Goal: Task Accomplishment & Management: Use online tool/utility

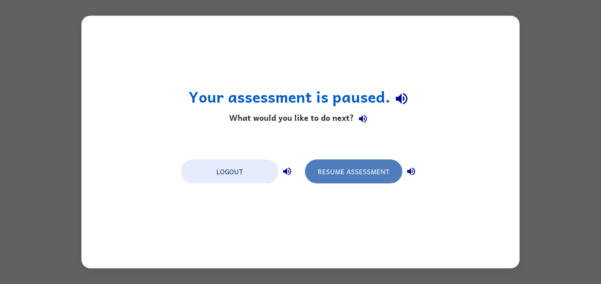
click at [347, 164] on button "Resume Assessment" at bounding box center [353, 172] width 97 height 24
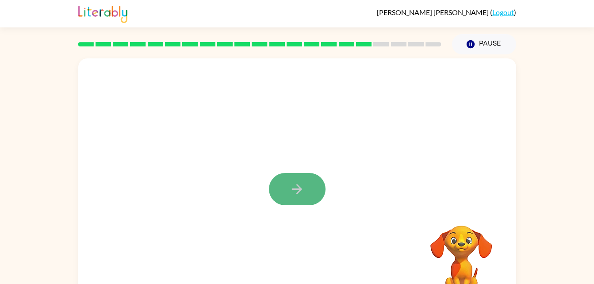
click at [304, 178] on button "button" at bounding box center [297, 189] width 57 height 32
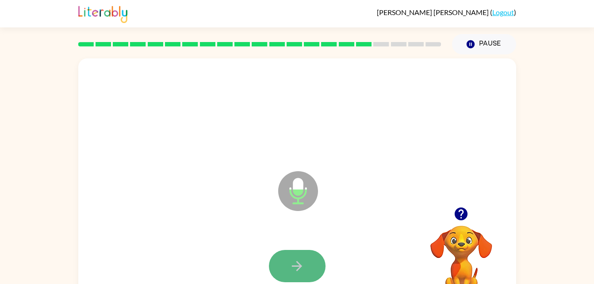
click at [289, 268] on icon "button" at bounding box center [296, 265] width 15 height 15
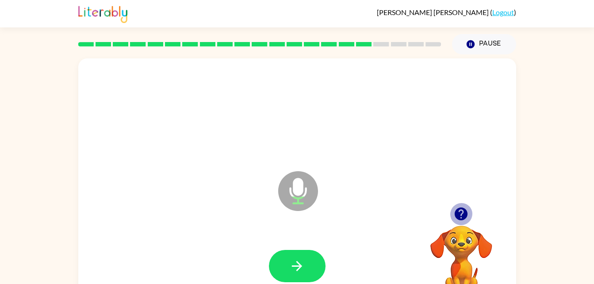
click at [459, 209] on icon "button" at bounding box center [461, 214] width 13 height 13
click at [485, 211] on div at bounding box center [461, 214] width 89 height 23
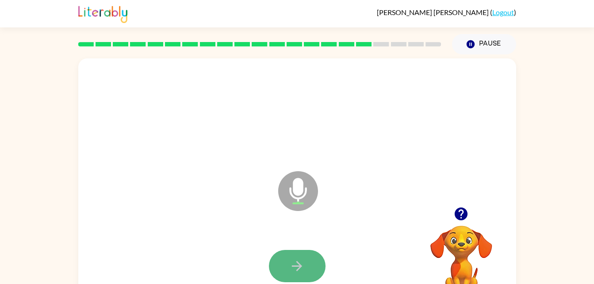
click at [293, 260] on icon "button" at bounding box center [296, 265] width 15 height 15
drag, startPoint x: 293, startPoint y: 260, endPoint x: 293, endPoint y: 266, distance: 5.8
click at [293, 266] on icon "button" at bounding box center [297, 266] width 10 height 10
click at [17, 283] on div "Microphone The Microphone is here when it is your turn to talk Your browser mus…" at bounding box center [297, 182] width 594 height 257
click at [295, 264] on icon "button" at bounding box center [296, 265] width 15 height 15
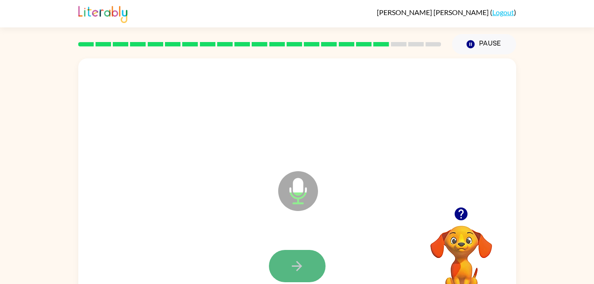
click at [307, 266] on button "button" at bounding box center [297, 266] width 57 height 32
click at [300, 255] on button "button" at bounding box center [297, 266] width 57 height 32
click at [299, 265] on icon "button" at bounding box center [297, 266] width 10 height 10
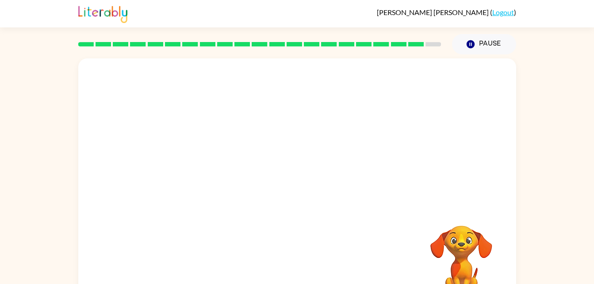
click at [5, 216] on div "Your browser must support playing .mp4 files to use Literably. Please try using…" at bounding box center [297, 182] width 594 height 257
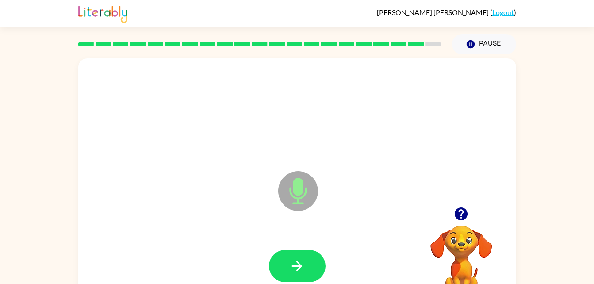
click at [297, 247] on div at bounding box center [297, 266] width 420 height 73
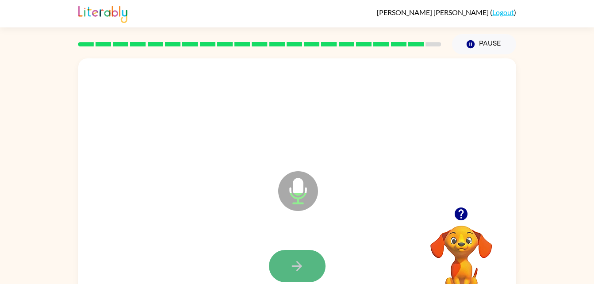
click at [303, 264] on icon "button" at bounding box center [296, 265] width 15 height 15
